Goal: Task Accomplishment & Management: Manage account settings

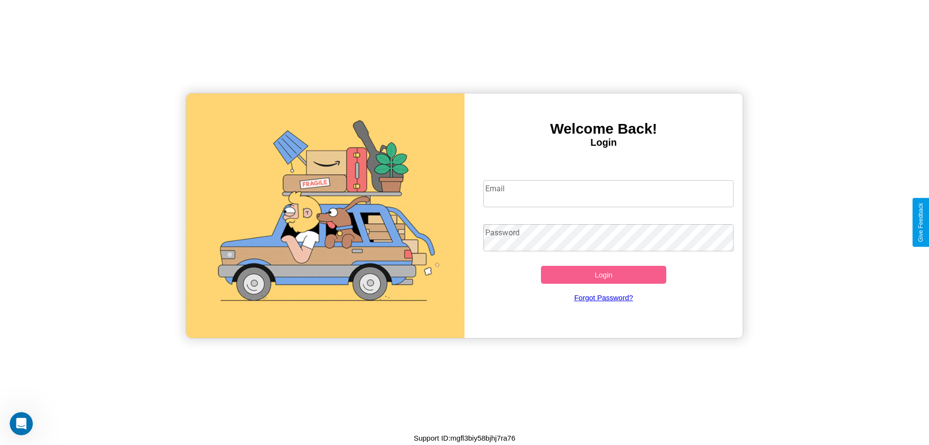
click at [608, 193] on input "Email" at bounding box center [608, 193] width 251 height 27
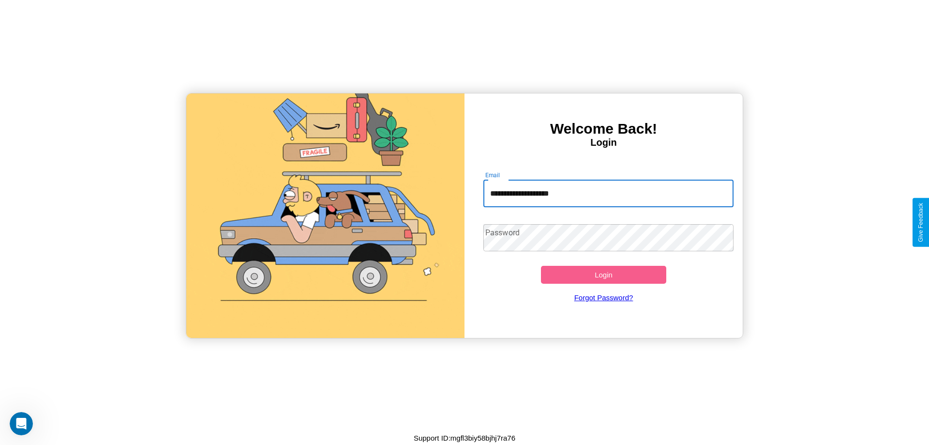
type input "**********"
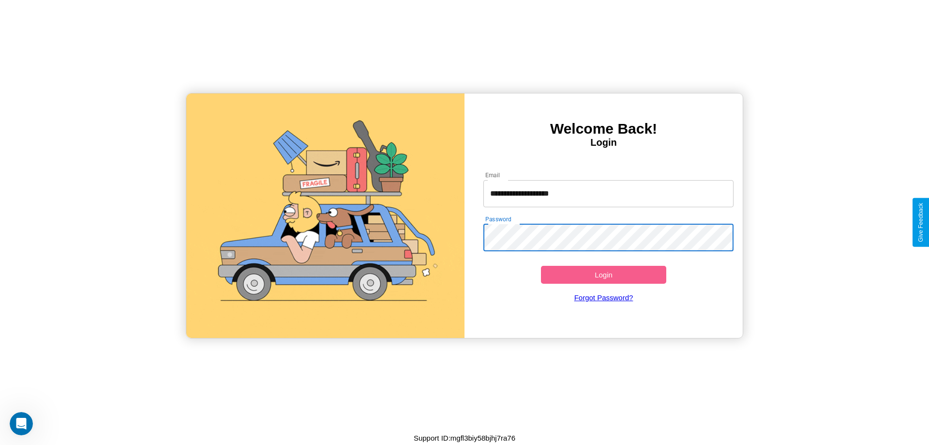
click at [603, 274] on button "Login" at bounding box center [603, 275] width 125 height 18
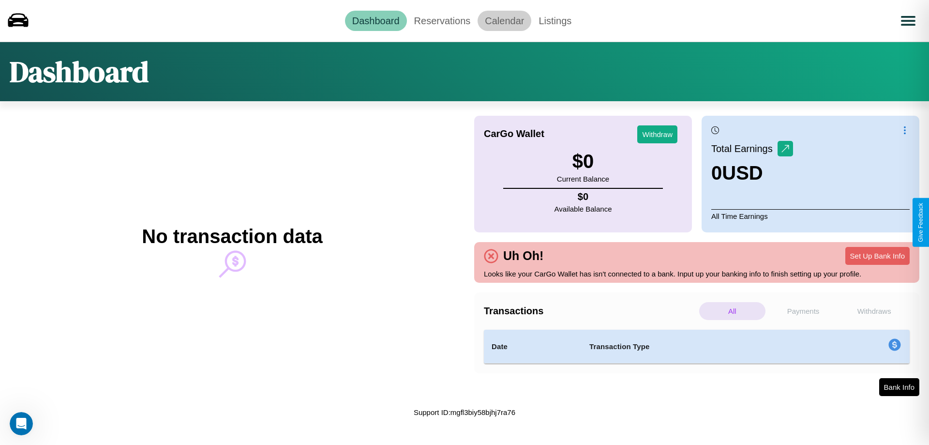
click at [504, 20] on link "Calendar" at bounding box center [504, 21] width 54 height 20
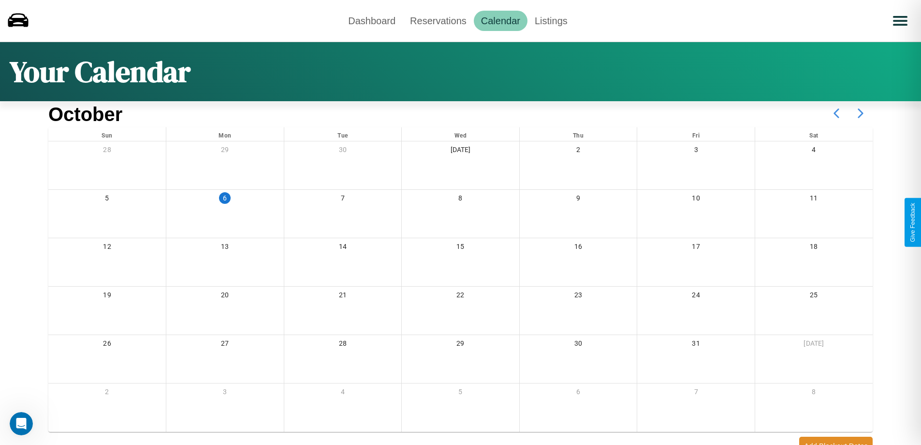
click at [861, 113] on icon at bounding box center [861, 113] width 24 height 24
click at [372, 20] on link "Dashboard" at bounding box center [372, 21] width 62 height 20
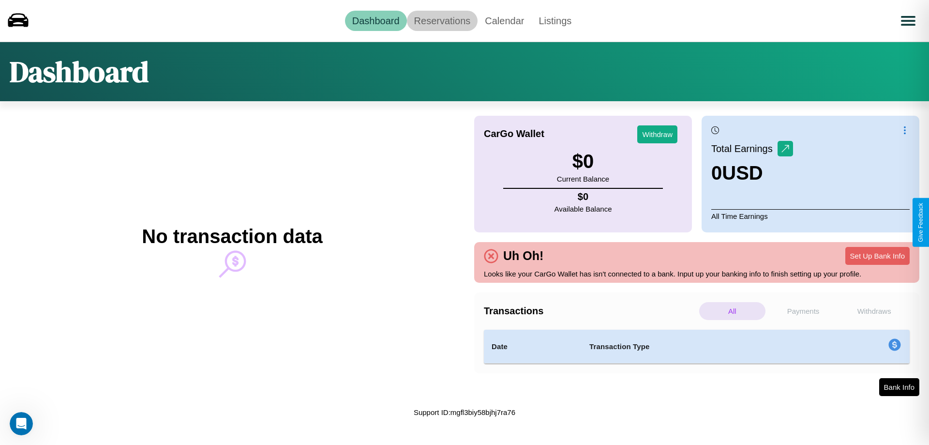
click at [442, 20] on link "Reservations" at bounding box center [442, 21] width 71 height 20
